Goal: Information Seeking & Learning: Learn about a topic

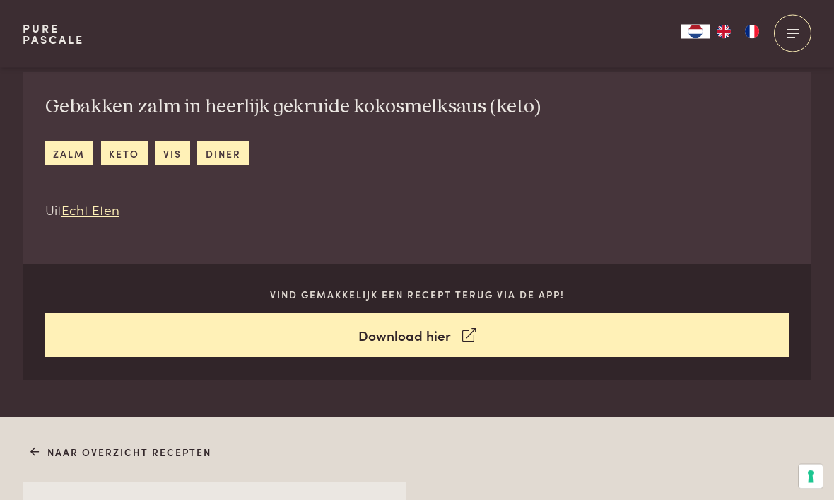
scroll to position [535, 0]
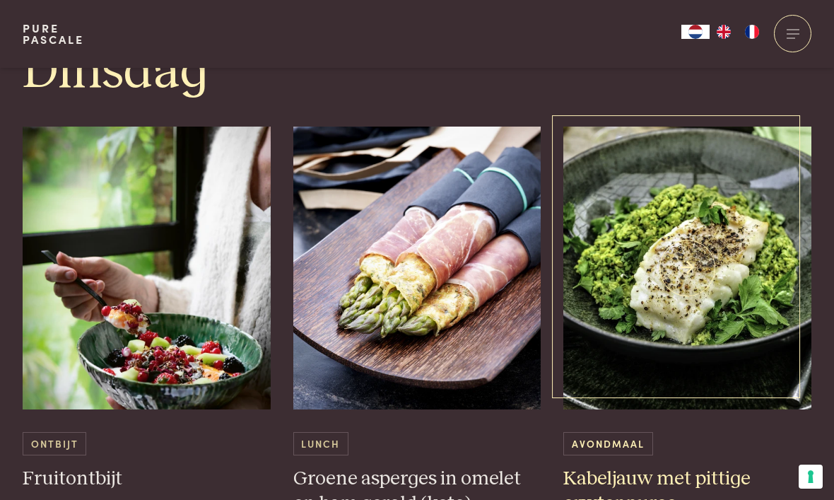
scroll to position [1205, 0]
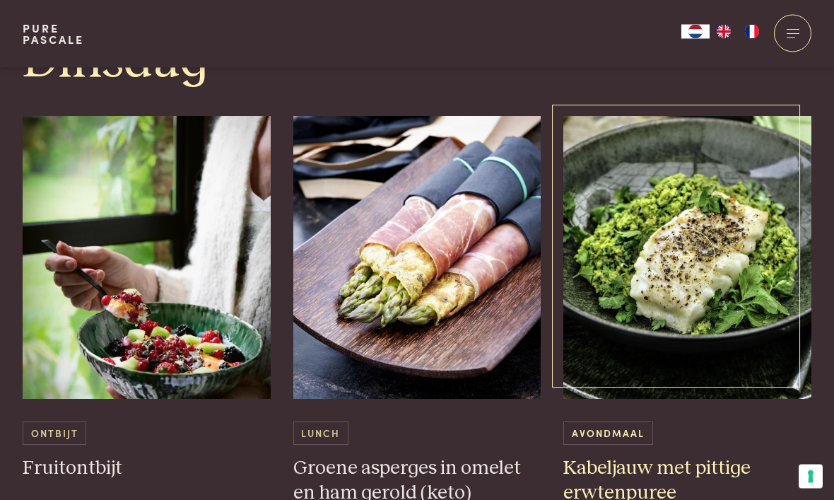
click at [643, 334] on img at bounding box center [688, 258] width 248 height 283
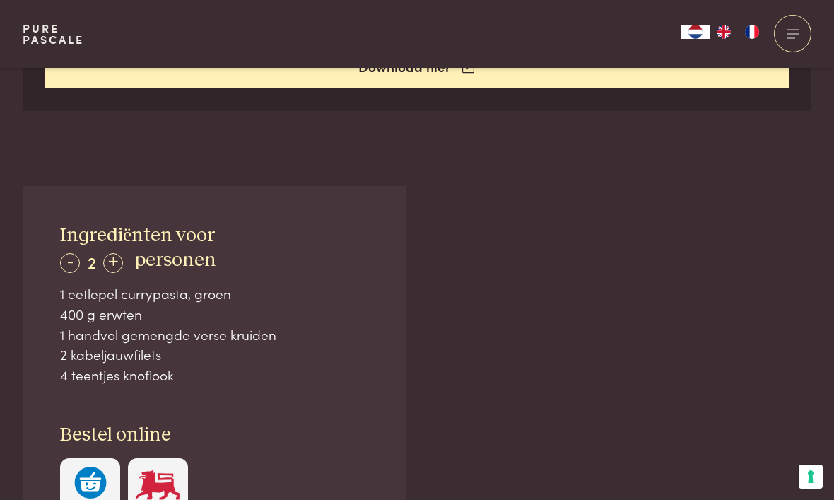
scroll to position [771, 0]
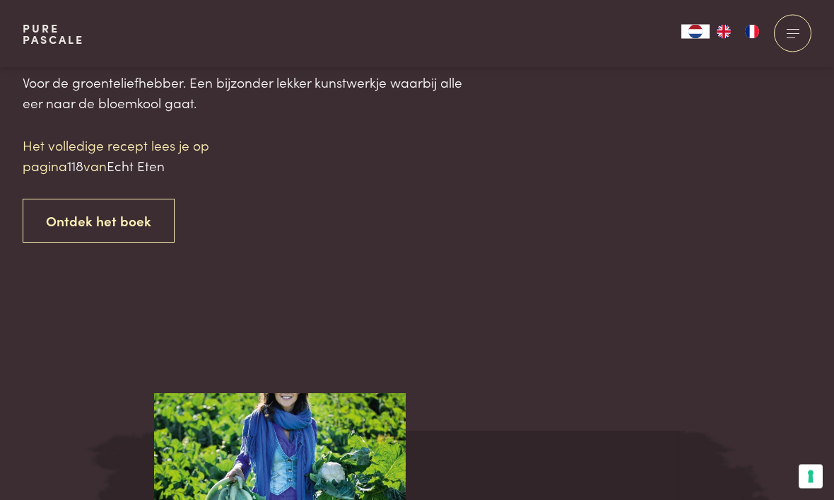
scroll to position [1460, 0]
